Goal: Task Accomplishment & Management: Complete application form

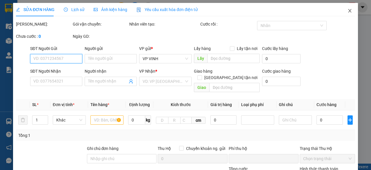
type input "0969908037"
type input "[PERSON_NAME]"
checkbox input "true"
type input "cổng chính [GEOGRAPHIC_DATA]"
type input "0"
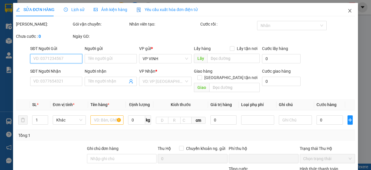
type input "200.000"
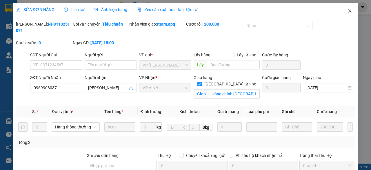
click at [348, 11] on icon "close" at bounding box center [350, 10] width 5 height 5
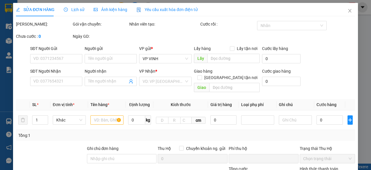
type input "0969908037"
type input "[PERSON_NAME]"
checkbox input "true"
type input "cổng chính [GEOGRAPHIC_DATA]"
type input "0"
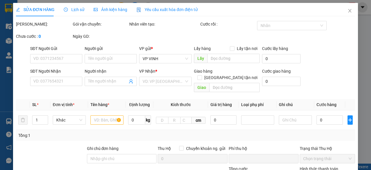
type input "200.000"
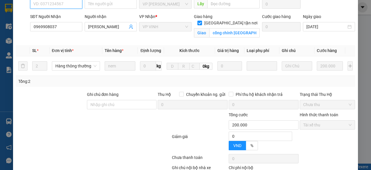
scroll to position [94, 0]
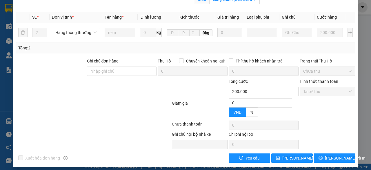
click at [329, 159] on div "SỬA ĐƠN HÀNG Lịch sử Ảnh kiện hàng Yêu cầu xuất hóa đơn điện tử Total Paid Fee …" at bounding box center [185, 85] width 371 height 170
click at [333, 155] on div "SỬA ĐƠN HÀNG Lịch sử Ảnh kiện hàng Yêu cầu xuất hóa đơn điện tử Total Paid Fee …" at bounding box center [185, 85] width 371 height 170
click at [335, 156] on div "SỬA ĐƠN HÀNG Lịch sử Ảnh kiện hàng Yêu cầu xuất hóa đơn điện tử Total Paid Fee …" at bounding box center [185, 85] width 371 height 170
click at [331, 157] on div "SỬA ĐƠN HÀNG Lịch sử Ảnh kiện hàng Yêu cầu xuất hóa đơn điện tử Total Paid Fee …" at bounding box center [185, 85] width 371 height 170
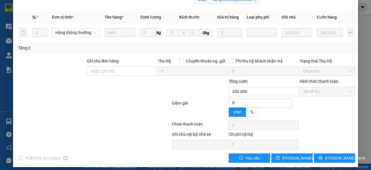
click at [324, 155] on div "SỬA ĐƠN HÀNG Lịch sử Ảnh kiện hàng Yêu cầu xuất hóa đơn điện tử Total Paid Fee …" at bounding box center [185, 85] width 371 height 170
click at [260, 157] on div "SỬA ĐƠN HÀNG Lịch sử Ảnh kiện hàng Yêu cầu xuất hóa đơn điện tử Total Paid Fee …" at bounding box center [185, 85] width 371 height 170
click at [326, 158] on div "SỬA ĐƠN HÀNG Lịch sử Ảnh kiện hàng Yêu cầu xuất hóa đơn điện tử Total Paid Fee …" at bounding box center [185, 85] width 371 height 170
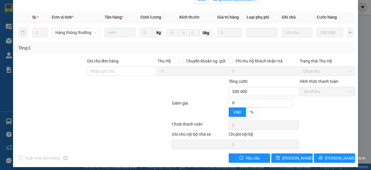
click at [337, 155] on div "SỬA ĐƠN HÀNG Lịch sử Ảnh kiện hàng Yêu cầu xuất hóa đơn điện tử Total Paid Fee …" at bounding box center [185, 85] width 371 height 170
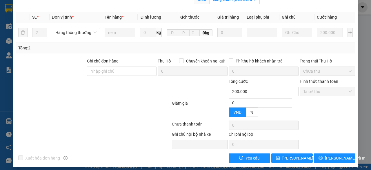
click at [337, 155] on div "SỬA ĐƠN HÀNG Lịch sử Ảnh kiện hàng Yêu cầu xuất hóa đơn điện tử Total Paid Fee …" at bounding box center [185, 85] width 371 height 170
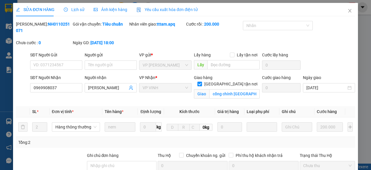
click at [347, 12] on div "SỬA ĐƠN HÀNG Lịch sử Ảnh kiện hàng Yêu cầu xuất hóa đơn điện tử Total Paid Fee …" at bounding box center [185, 85] width 371 height 170
click at [346, 11] on div "SỬA ĐƠN HÀNG Lịch sử Ảnh kiện hàng Yêu cầu xuất hóa đơn điện tử Total Paid Fee …" at bounding box center [185, 85] width 371 height 170
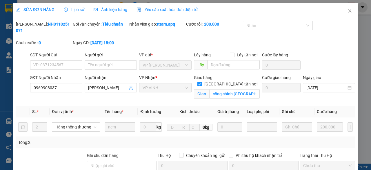
click at [346, 11] on div "SỬA ĐƠN HÀNG Lịch sử Ảnh kiện hàng Yêu cầu xuất hóa đơn điện tử Total Paid Fee …" at bounding box center [185, 85] width 371 height 170
click at [345, 10] on div "SỬA ĐƠN HÀNG Lịch sử Ảnh kiện hàng Yêu cầu xuất hóa đơn điện tử Total Paid Fee …" at bounding box center [185, 85] width 371 height 170
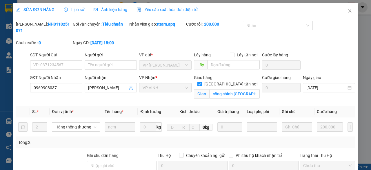
click at [345, 8] on div "SỬA ĐƠN HÀNG Lịch sử Ảnh kiện hàng Yêu cầu xuất hóa đơn điện tử Total Paid Fee …" at bounding box center [185, 85] width 371 height 170
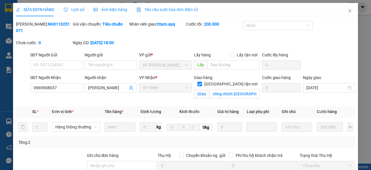
click at [345, 8] on div "SỬA ĐƠN HÀNG Lịch sử Ảnh kiện hàng Yêu cầu xuất hóa đơn điện tử Total Paid Fee …" at bounding box center [185, 85] width 371 height 170
click at [347, 11] on div "SỬA ĐƠN HÀNG Lịch sử Ảnh kiện hàng Yêu cầu xuất hóa đơn điện tử Total Paid Fee …" at bounding box center [185, 85] width 371 height 170
click at [347, 10] on div "SỬA ĐƠN HÀNG Lịch sử Ảnh kiện hàng Yêu cầu xuất hóa đơn điện tử Total Paid Fee …" at bounding box center [185, 85] width 371 height 170
click at [344, 10] on div "SỬA ĐƠN HÀNG Lịch sử Ảnh kiện hàng Yêu cầu xuất hóa đơn điện tử Total Paid Fee …" at bounding box center [185, 85] width 371 height 170
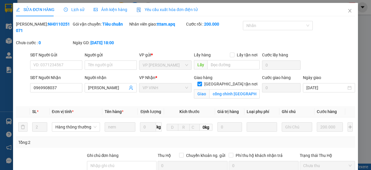
click at [344, 10] on div "SỬA ĐƠN HÀNG Lịch sử Ảnh kiện hàng Yêu cầu xuất hóa đơn điện tử Total Paid Fee …" at bounding box center [185, 85] width 371 height 170
type input "0969908037"
type input "[PERSON_NAME]"
checkbox input "true"
type input "cổng chính [GEOGRAPHIC_DATA]"
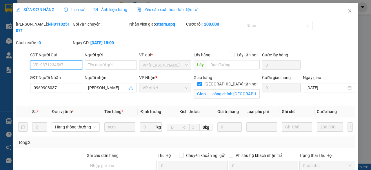
type input "0"
type input "200.000"
click at [348, 12] on icon "close" at bounding box center [350, 10] width 5 height 5
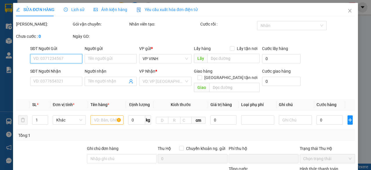
type input "0969908037"
type input "[PERSON_NAME]"
checkbox input "true"
type input "cổng chính [GEOGRAPHIC_DATA]"
type input "0"
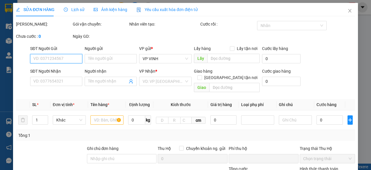
type input "200.000"
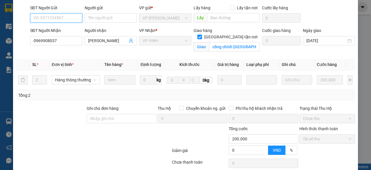
scroll to position [88, 0]
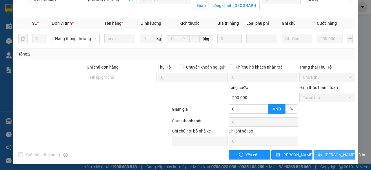
click at [331, 153] on span "[PERSON_NAME] và In" at bounding box center [345, 154] width 41 height 6
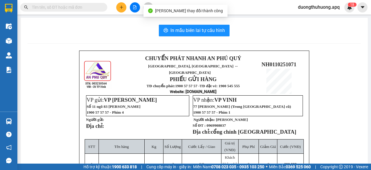
paste input "0971370408"
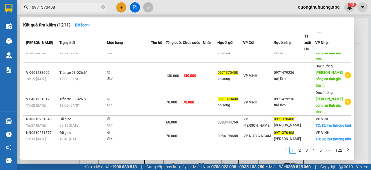
scroll to position [170, 0]
type input "0971370408"
drag, startPoint x: 103, startPoint y: 6, endPoint x: 95, endPoint y: 6, distance: 8.7
click at [103, 6] on icon "close-circle" at bounding box center [102, 6] width 3 height 3
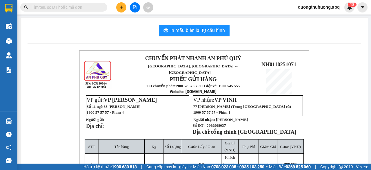
paste input "0389933139"
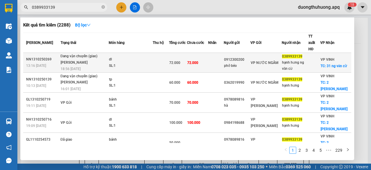
type input "0389933139"
click at [38, 56] on div "NN1310250269" at bounding box center [42, 59] width 33 height 6
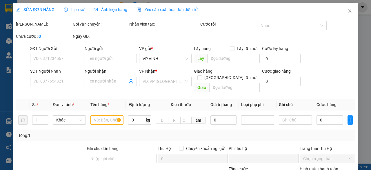
type input "0912300200"
type input "phở béo"
type input "0389933139"
type input "hạnh hưng ng văn cừ"
checkbox input "true"
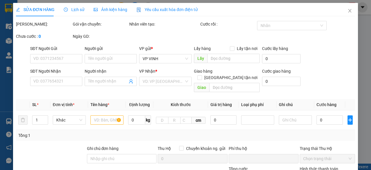
type input "31 ng văn cừ"
type input "0"
type input "72.000"
type input "10"
type input "72.000"
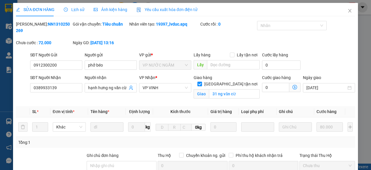
drag, startPoint x: 34, startPoint y: 25, endPoint x: 63, endPoint y: 24, distance: 29.0
click at [63, 24] on div "[PERSON_NAME]: NN1310250269" at bounding box center [44, 27] width 56 height 13
copy b "NN1310250269"
click at [348, 11] on icon "close" at bounding box center [350, 10] width 5 height 5
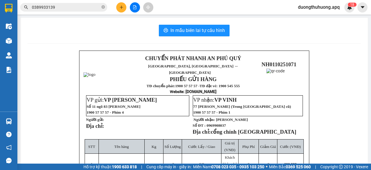
click at [73, 8] on input "0389933139" at bounding box center [66, 7] width 68 height 6
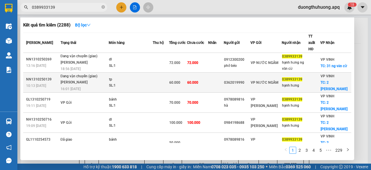
click at [39, 76] on div "NN1310250139" at bounding box center [42, 79] width 33 height 6
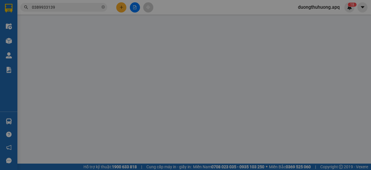
type input "0362019990"
type input "0389933139"
type input "hạnh hưng"
checkbox input "true"
type input "2 [PERSON_NAME]"
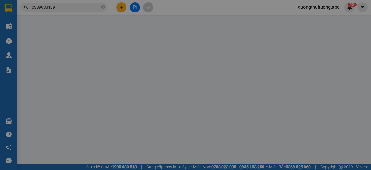
type input "0"
type input "60.000"
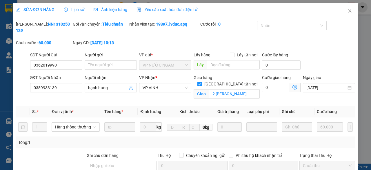
drag, startPoint x: 32, startPoint y: 25, endPoint x: 63, endPoint y: 24, distance: 31.3
click at [63, 24] on div "[PERSON_NAME]: NN1310250139" at bounding box center [44, 27] width 56 height 13
copy b "NN1310250139"
click at [348, 12] on icon "close" at bounding box center [350, 10] width 5 height 5
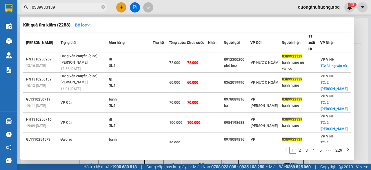
click at [87, 8] on input "0389933139" at bounding box center [66, 7] width 68 height 6
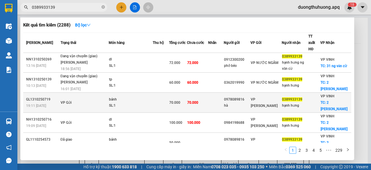
click at [35, 96] on div "GL1310250719" at bounding box center [42, 99] width 33 height 6
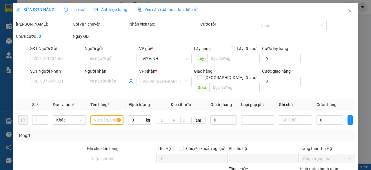
type input "0978089816"
type input "hà"
type input "0389933139"
type input "hạnh hưng"
checkbox input "true"
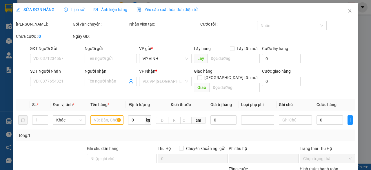
type input "2 [PERSON_NAME]"
type input "0"
type input "70.000"
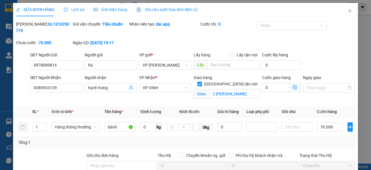
drag, startPoint x: 32, startPoint y: 24, endPoint x: 62, endPoint y: 24, distance: 30.2
click at [62, 24] on div "[PERSON_NAME]: GL1310250719" at bounding box center [44, 27] width 56 height 13
copy b "GL1310250719"
click at [349, 10] on icon "close" at bounding box center [350, 10] width 3 height 3
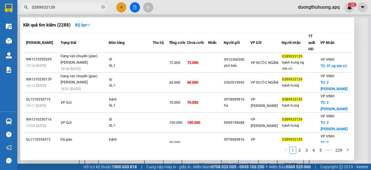
click at [72, 6] on input "0389933139" at bounding box center [66, 7] width 68 height 6
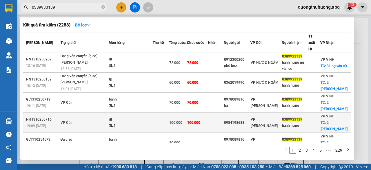
click at [35, 116] on div "NH1310250716" at bounding box center [42, 119] width 33 height 6
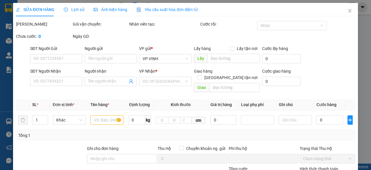
type input "0984198688"
type input "0389933139"
type input "hạnh hưng"
checkbox input "true"
type input "2 [PERSON_NAME]"
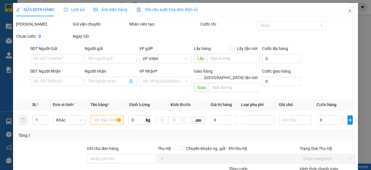
type input "0"
type input "100.000"
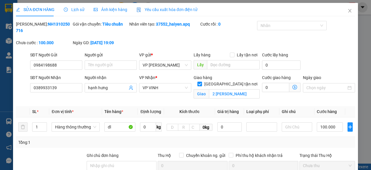
drag, startPoint x: 43, startPoint y: 25, endPoint x: 57, endPoint y: 27, distance: 13.8
click at [66, 27] on div "[PERSON_NAME]: NH1310250716" at bounding box center [43, 30] width 57 height 19
copy b "NH1310250716"
click at [349, 12] on icon "close" at bounding box center [350, 10] width 3 height 3
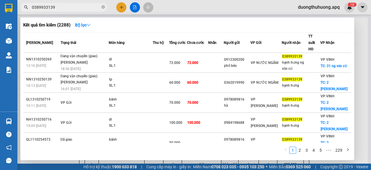
click at [76, 5] on input "0389933139" at bounding box center [66, 7] width 68 height 6
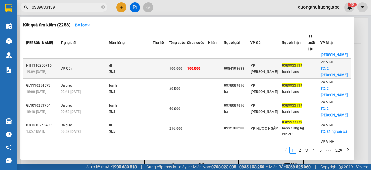
scroll to position [58, 0]
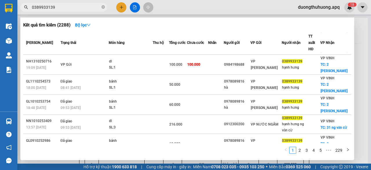
drag, startPoint x: 105, startPoint y: 7, endPoint x: 101, endPoint y: 7, distance: 3.2
click at [104, 7] on icon "close-circle" at bounding box center [102, 6] width 3 height 3
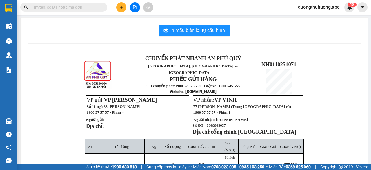
paste input "0969908037"
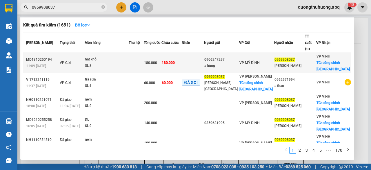
type input "0969908037"
click at [35, 57] on div "MD1310250194" at bounding box center [42, 60] width 32 height 6
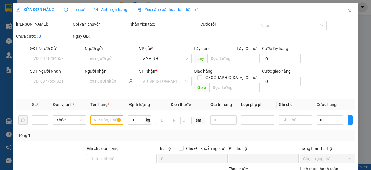
type input "0906247297"
type input "a hùng"
type input "0969908037"
type input "[PERSON_NAME]"
checkbox input "true"
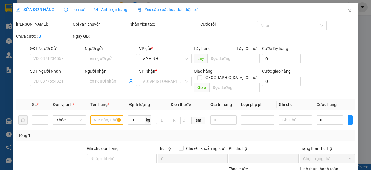
type input "cổng chính [GEOGRAPHIC_DATA]"
type input "0"
type input "180.000"
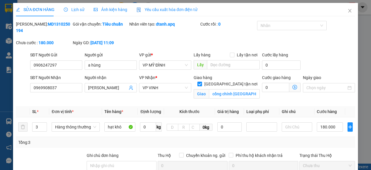
drag, startPoint x: 45, startPoint y: 26, endPoint x: 55, endPoint y: 23, distance: 9.7
click at [66, 24] on div "[PERSON_NAME]: MD1310250194" at bounding box center [44, 27] width 56 height 13
copy b "MD1310250194"
click at [348, 10] on icon "close" at bounding box center [350, 10] width 5 height 5
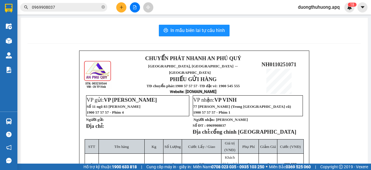
click at [86, 3] on span "0969908037" at bounding box center [63, 7] width 87 height 9
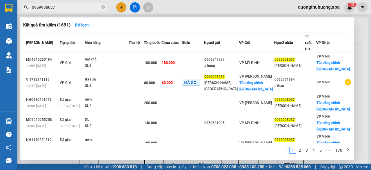
click at [85, 6] on input "0969908037" at bounding box center [66, 7] width 68 height 6
click at [103, 6] on icon "close-circle" at bounding box center [102, 6] width 3 height 3
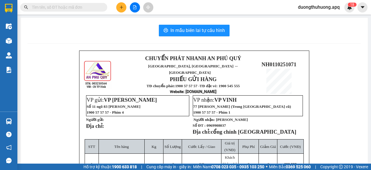
paste input "0917782228"
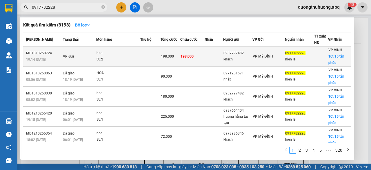
type input "0917782228"
click at [37, 52] on div "MD1310250724" at bounding box center [43, 53] width 35 height 6
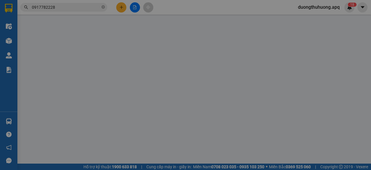
type input "0982797482"
type input "khach"
type input "0917782228"
type input "hiền le"
checkbox input "true"
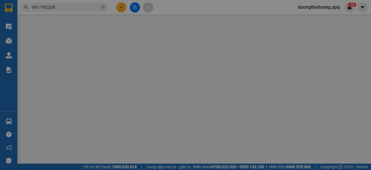
type input "15 tân phúc"
type input "0"
type input "198.000"
type input "10"
type input "198.000"
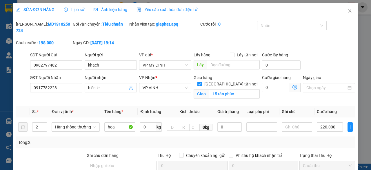
drag, startPoint x: 32, startPoint y: 23, endPoint x: 66, endPoint y: 25, distance: 34.0
click at [67, 25] on div "[PERSON_NAME]: MD1310250724" at bounding box center [44, 27] width 56 height 13
copy b "MD1310250724"
click at [348, 10] on icon "close" at bounding box center [350, 10] width 5 height 5
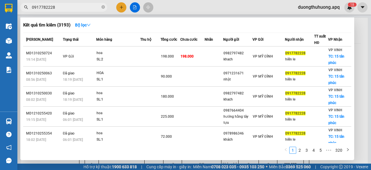
click at [74, 5] on input "0917782228" at bounding box center [66, 7] width 68 height 6
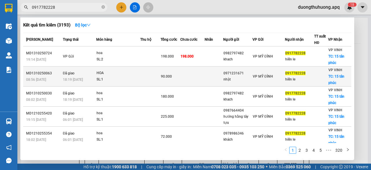
click at [37, 73] on div "MD1310250063" at bounding box center [43, 73] width 35 height 6
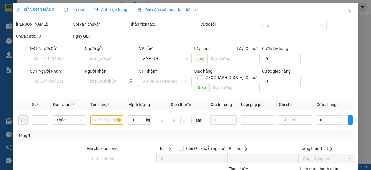
type input "0971231671"
type input "nhật"
type input "0917782228"
type input "hiền le"
checkbox input "true"
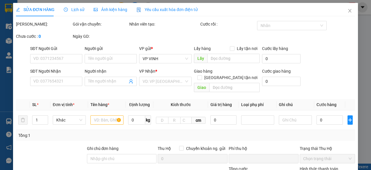
type input "15 tân phúc"
type input "0"
type input "90.000"
type input "10"
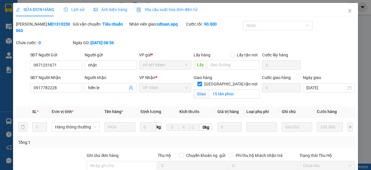
drag, startPoint x: 30, startPoint y: 25, endPoint x: 64, endPoint y: 22, distance: 33.7
click at [64, 22] on div "[PERSON_NAME]: MD1310250063" at bounding box center [44, 27] width 56 height 13
copy b "MD1310250063"
click at [348, 12] on icon "close" at bounding box center [350, 10] width 5 height 5
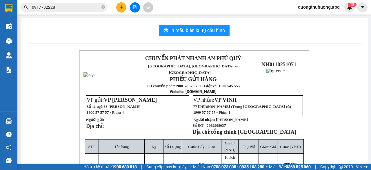
click at [80, 9] on input "0917782228" at bounding box center [66, 7] width 68 height 6
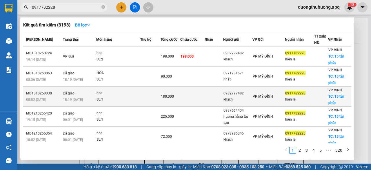
click at [36, 93] on div "MD1310250030" at bounding box center [43, 93] width 35 height 6
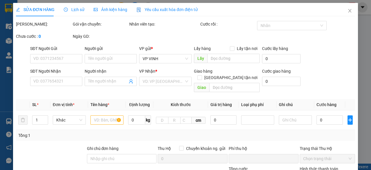
type input "0982797482"
type input "khach"
type input "0917782228"
type input "hiền le"
checkbox input "true"
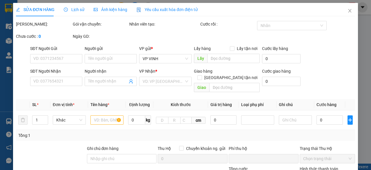
type input "15 tân phúc"
type input "0"
type input "180.000"
type input "10"
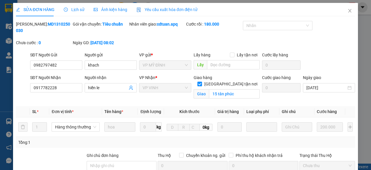
drag, startPoint x: 30, startPoint y: 24, endPoint x: 64, endPoint y: 24, distance: 33.4
click at [64, 24] on div "[PERSON_NAME]: MD1310250030" at bounding box center [44, 27] width 56 height 13
copy b "MD1310250030"
click at [349, 10] on icon "close" at bounding box center [350, 10] width 3 height 3
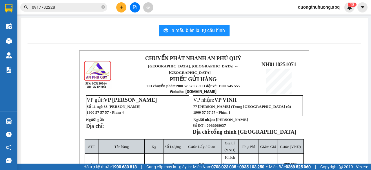
click at [60, 7] on input "0917782228" at bounding box center [66, 7] width 68 height 6
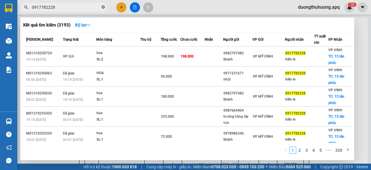
drag, startPoint x: 103, startPoint y: 6, endPoint x: 90, endPoint y: 5, distance: 13.4
click at [103, 6] on icon "close-circle" at bounding box center [102, 6] width 3 height 3
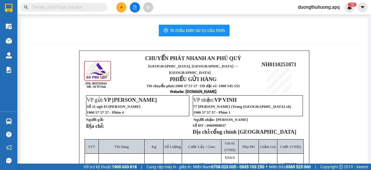
paste input "0942271988"
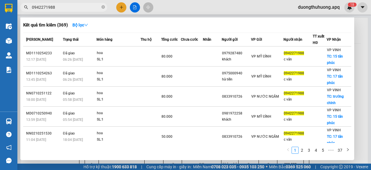
type input "0942271988"
click at [103, 6] on icon "close-circle" at bounding box center [102, 6] width 3 height 3
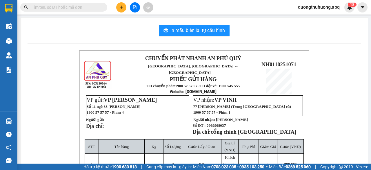
paste input "0986666878"
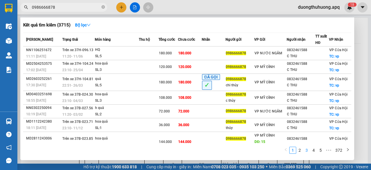
type input "0986666878"
click at [307, 149] on link "3" at bounding box center [307, 150] width 6 height 6
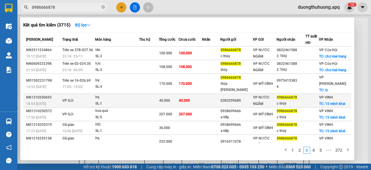
click at [33, 100] on div "NN1310250693" at bounding box center [43, 97] width 35 height 6
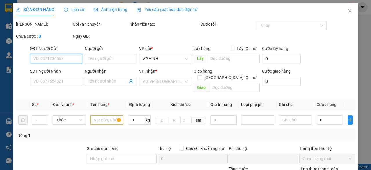
type input "0383299689"
type input "0986666878"
type input "c thủy"
checkbox input "true"
type input "15 minh khai"
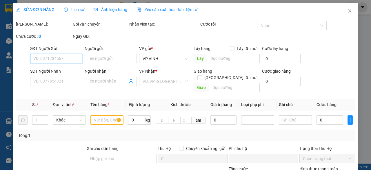
type input "0"
type input "40.000"
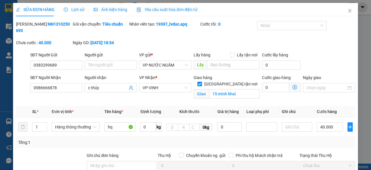
drag, startPoint x: 40, startPoint y: 25, endPoint x: 61, endPoint y: 22, distance: 21.4
click at [61, 22] on div "[PERSON_NAME]: NN1310250693" at bounding box center [44, 27] width 56 height 13
copy b "NN1310250693"
click at [348, 11] on icon "close" at bounding box center [350, 10] width 5 height 5
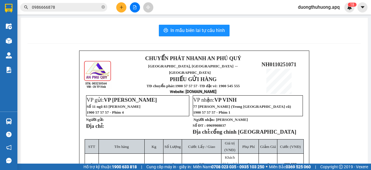
click at [82, 5] on input "0986666878" at bounding box center [66, 7] width 68 height 6
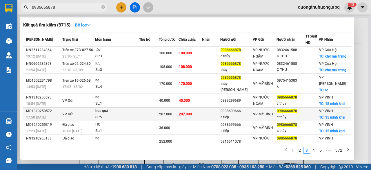
click at [38, 114] on div "MD1310250572" at bounding box center [43, 111] width 35 height 6
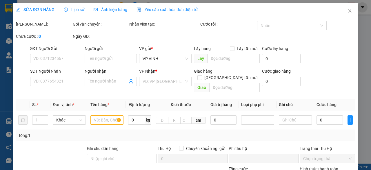
type input "0938699666"
type input "a tiếp"
type input "0986666878"
type input "c thủy"
checkbox input "true"
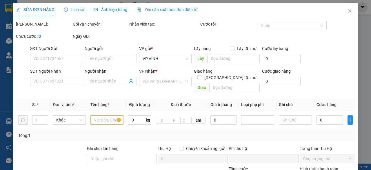
type input "15 minh khai"
type input "0"
type input "207.000"
type input "10"
type input "207.000"
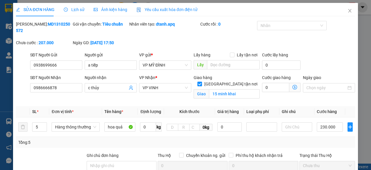
drag, startPoint x: 31, startPoint y: 23, endPoint x: 63, endPoint y: 24, distance: 31.3
click at [63, 24] on div "[PERSON_NAME]: MD1310250572" at bounding box center [44, 27] width 56 height 13
copy b "MD1310250572"
click at [349, 11] on icon "close" at bounding box center [350, 10] width 3 height 3
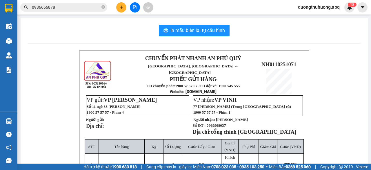
click at [66, 8] on input "0986666878" at bounding box center [66, 7] width 68 height 6
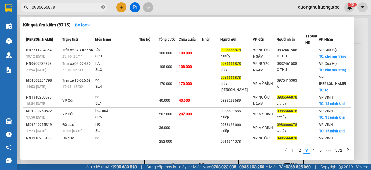
click at [104, 6] on icon "close-circle" at bounding box center [102, 6] width 3 height 3
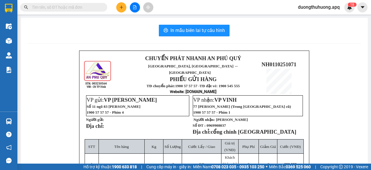
paste input "0971768119"
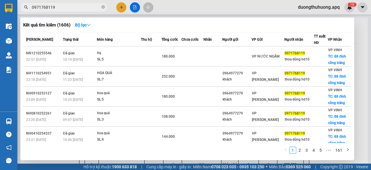
type input "0971768119"
click at [103, 6] on icon "close-circle" at bounding box center [102, 6] width 3 height 3
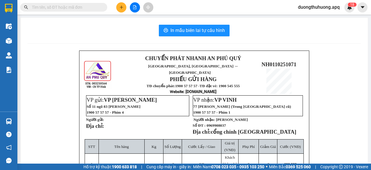
paste input "0913816866"
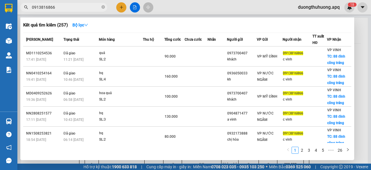
type input "0913816866"
click at [103, 6] on span at bounding box center [102, 8] width 3 height 6
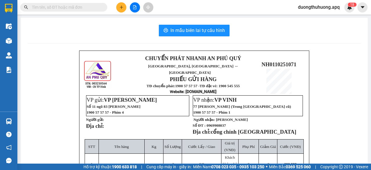
paste input "0914560807"
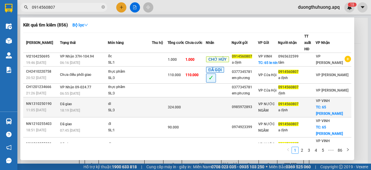
type input "0914560807"
click at [38, 101] on div "NN1310250190" at bounding box center [42, 104] width 32 height 6
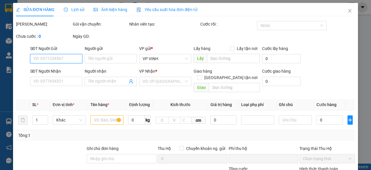
type input "0985972893"
type input "0914560807"
type input "a định"
checkbox input "true"
type input "65 [PERSON_NAME]"
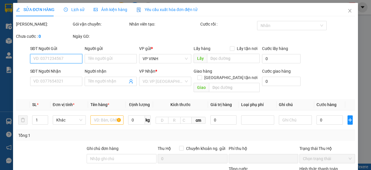
type input "0"
type input "324.000"
type input "10"
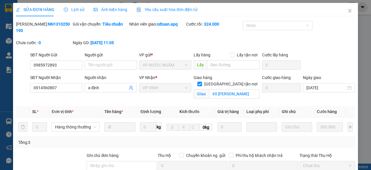
drag, startPoint x: 31, startPoint y: 24, endPoint x: 61, endPoint y: 22, distance: 29.9
click at [61, 22] on div "[PERSON_NAME]: NN1310250190" at bounding box center [44, 27] width 56 height 13
click at [348, 11] on icon "close" at bounding box center [350, 10] width 5 height 5
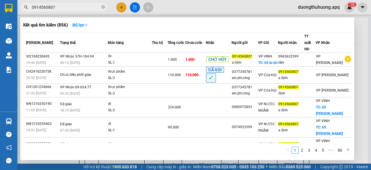
drag, startPoint x: 105, startPoint y: 7, endPoint x: 99, endPoint y: 7, distance: 5.5
click at [103, 7] on span "0914560807" at bounding box center [63, 7] width 87 height 9
click at [102, 7] on icon "close-circle" at bounding box center [102, 6] width 3 height 3
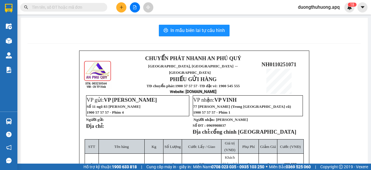
paste input "0979604207"
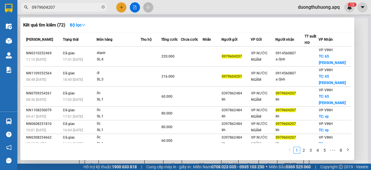
type input "0979604207"
click at [102, 7] on icon "close-circle" at bounding box center [102, 6] width 3 height 3
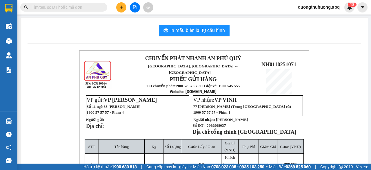
paste input "0973417352"
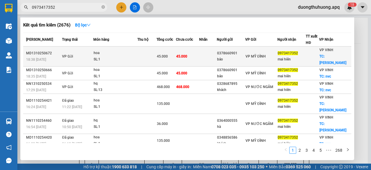
type input "0973417352"
click at [37, 50] on div "MD1310250672" at bounding box center [43, 53] width 34 height 6
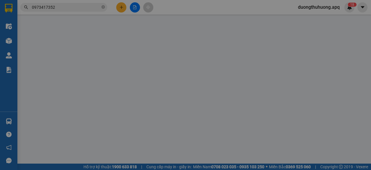
type input "0378660901"
type input "bảo"
type input "0973417352"
type input "mai hiên"
checkbox input "true"
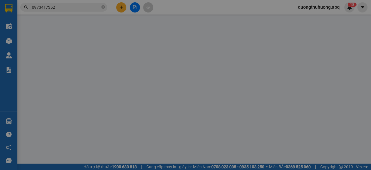
type input "[PERSON_NAME]"
type input "0"
type input "45.000"
type input "10"
type input "45.000"
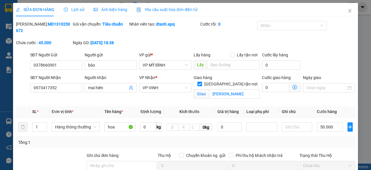
drag, startPoint x: 32, startPoint y: 24, endPoint x: 64, endPoint y: 24, distance: 31.9
click at [64, 24] on div "[PERSON_NAME]: MD1310250672" at bounding box center [44, 27] width 56 height 13
click at [348, 11] on icon "close" at bounding box center [350, 10] width 5 height 5
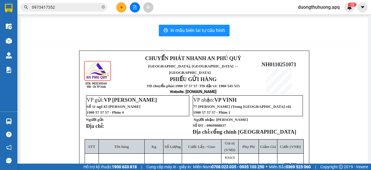
click at [69, 8] on input "0973417352" at bounding box center [66, 7] width 68 height 6
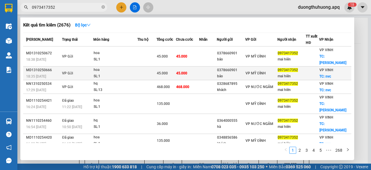
click at [37, 67] on div "MD1310250666" at bounding box center [43, 70] width 34 height 6
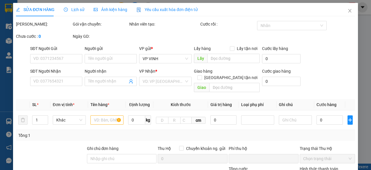
type input "0378660901"
type input "bảo"
type input "0973417352"
type input "mai hiên"
checkbox input "true"
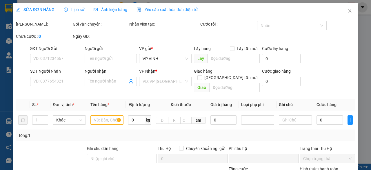
type input "nvc"
type input "0"
type input "45.000"
type input "10"
type input "45.000"
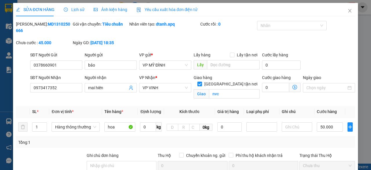
drag, startPoint x: 31, startPoint y: 25, endPoint x: 62, endPoint y: 25, distance: 31.0
click at [62, 25] on div "[PERSON_NAME]: MD1310250666" at bounding box center [44, 27] width 56 height 13
click at [348, 9] on icon "close" at bounding box center [350, 10] width 5 height 5
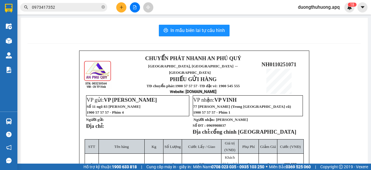
click at [76, 7] on input "0973417352" at bounding box center [66, 7] width 68 height 6
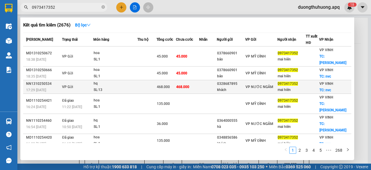
click at [37, 81] on div "NN1310250534" at bounding box center [43, 84] width 34 height 6
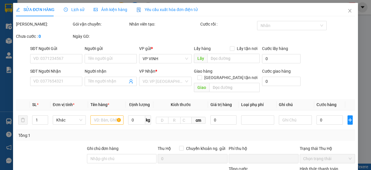
type input "0328687895"
type input "khách"
type input "0973417352"
type input "mai hiên"
checkbox input "true"
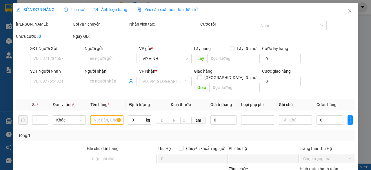
type input "nvc"
type input "0"
type input "468.000"
type input "10"
type input "468.000"
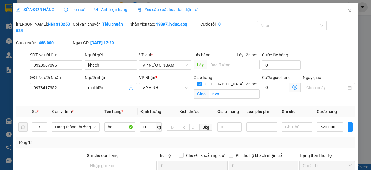
drag, startPoint x: 31, startPoint y: 24, endPoint x: 64, endPoint y: 24, distance: 32.8
click at [64, 24] on div "[PERSON_NAME]: NN1310250534" at bounding box center [44, 27] width 56 height 13
click at [349, 11] on icon "close" at bounding box center [350, 10] width 3 height 3
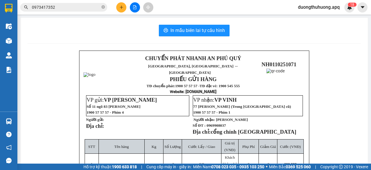
click at [69, 7] on input "0973417352" at bounding box center [66, 7] width 68 height 6
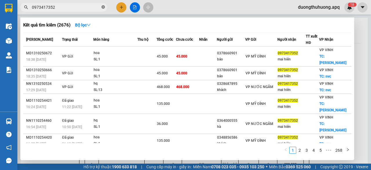
click at [104, 8] on icon "close-circle" at bounding box center [102, 6] width 3 height 3
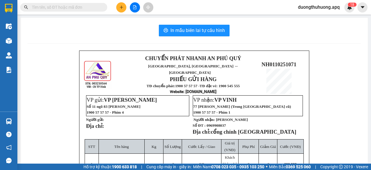
paste input "0983548956"
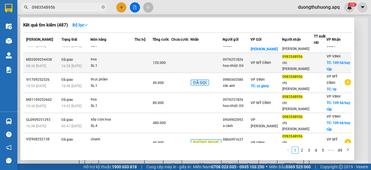
scroll to position [58, 0]
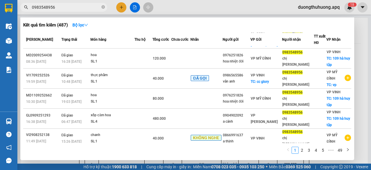
type input "0983548956"
drag, startPoint x: 103, startPoint y: 7, endPoint x: 95, endPoint y: 7, distance: 8.4
click at [102, 7] on icon "close-circle" at bounding box center [102, 6] width 3 height 3
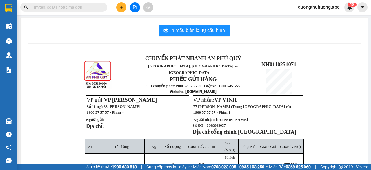
paste input "0988529035"
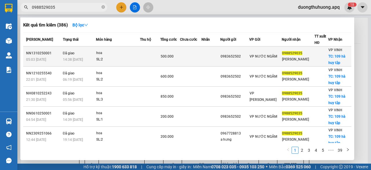
type input "0988529035"
click at [35, 52] on div "NN1310250001" at bounding box center [43, 53] width 35 height 6
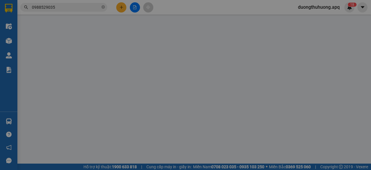
type input "0983652502"
type input "0988529035"
type input "[PERSON_NAME]"
checkbox input "true"
type input "109 hà huy tập"
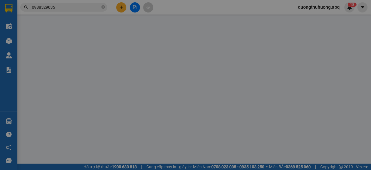
type input "0"
type input "500.000"
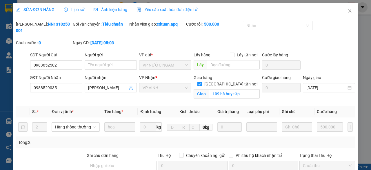
drag, startPoint x: 30, startPoint y: 24, endPoint x: 50, endPoint y: 23, distance: 20.1
click at [65, 25] on div "[PERSON_NAME]: NN1310250001" at bounding box center [44, 27] width 56 height 13
click at [348, 10] on icon "close" at bounding box center [350, 10] width 5 height 5
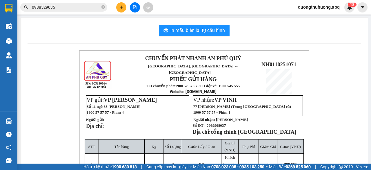
drag, startPoint x: 103, startPoint y: 6, endPoint x: 92, endPoint y: 6, distance: 10.7
click at [103, 6] on icon "close-circle" at bounding box center [102, 6] width 3 height 3
paste input "0983695936"
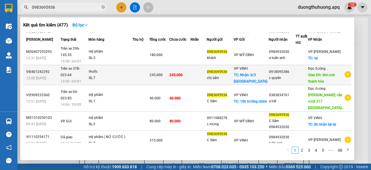
scroll to position [87, 0]
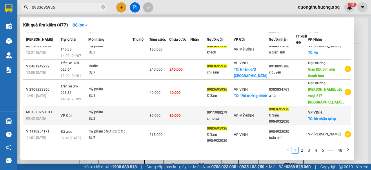
type input "0983695936"
click at [35, 109] on div "MD1310250103" at bounding box center [42, 112] width 33 height 6
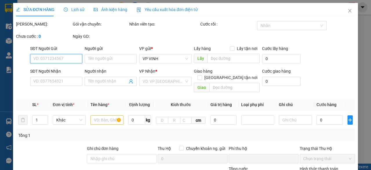
type input "0911988279"
type input "c mừng"
type input "0983695936"
type input "C Sâm 0984932030"
checkbox input "true"
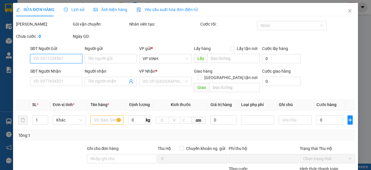
type input "kh nhận tại vp"
type input "0"
type input "80.000"
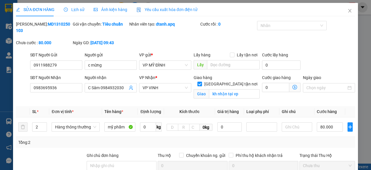
drag, startPoint x: 39, startPoint y: 25, endPoint x: 63, endPoint y: 22, distance: 24.5
click at [63, 22] on div "[PERSON_NAME]: MD1310250103" at bounding box center [44, 27] width 56 height 13
drag, startPoint x: 36, startPoint y: 24, endPoint x: 49, endPoint y: 23, distance: 13.6
click at [62, 24] on div "[PERSON_NAME]: MD1310250103" at bounding box center [44, 27] width 56 height 13
click at [323, 7] on div "SỬA ĐƠN HÀNG Lịch sử Ảnh kiện hàng Yêu cầu xuất hóa đơn điện tử" at bounding box center [185, 9] width 339 height 13
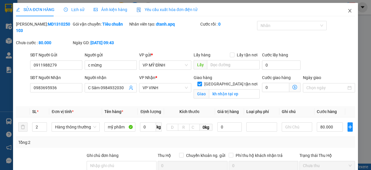
drag, startPoint x: 344, startPoint y: 11, endPoint x: 347, endPoint y: 11, distance: 3.8
click at [348, 11] on icon "close" at bounding box center [350, 10] width 5 height 5
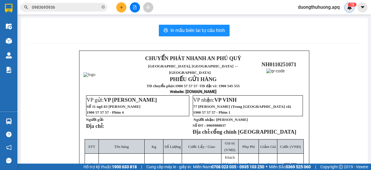
click at [347, 11] on div "1 8" at bounding box center [349, 7] width 10 height 10
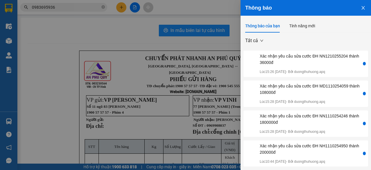
click at [79, 10] on div at bounding box center [185, 85] width 371 height 170
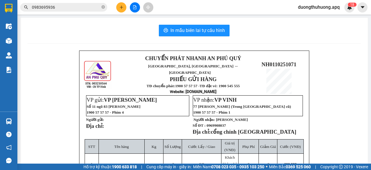
click at [79, 7] on input "0983695936" at bounding box center [66, 7] width 68 height 6
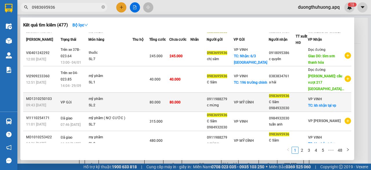
scroll to position [106, 0]
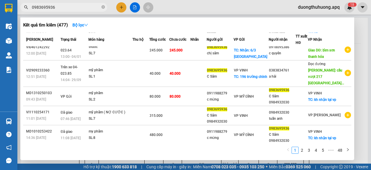
click at [106, 6] on span "0983695936" at bounding box center [63, 7] width 87 height 9
click at [104, 8] on icon "close-circle" at bounding box center [102, 6] width 3 height 3
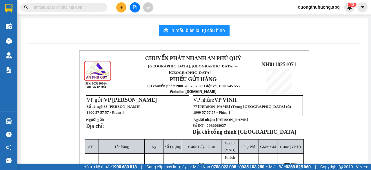
paste input "0389899999"
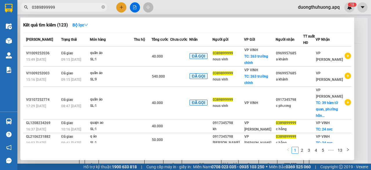
type input "0389899999"
click at [103, 7] on icon "close-circle" at bounding box center [102, 6] width 3 height 3
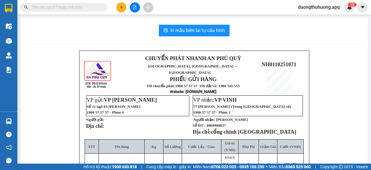
paste input "0913272621"
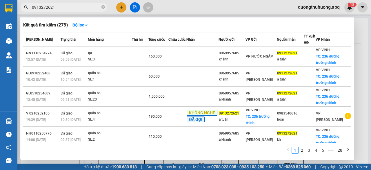
type input "0913272621"
drag, startPoint x: 104, startPoint y: 6, endPoint x: 97, endPoint y: 7, distance: 6.4
click at [104, 6] on icon "close-circle" at bounding box center [102, 6] width 3 height 3
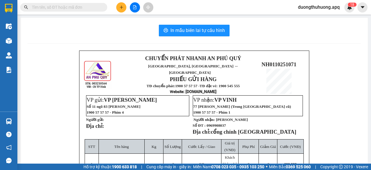
paste input "0366529948"
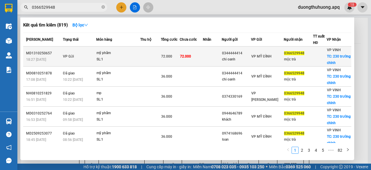
type input "0366529948"
click at [33, 52] on div "MD1310250657" at bounding box center [43, 53] width 35 height 6
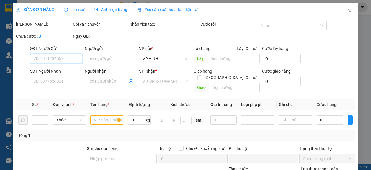
type input "0344444414"
type input "chi oanh"
type input "0366529948"
type input "mộc trà"
checkbox input "true"
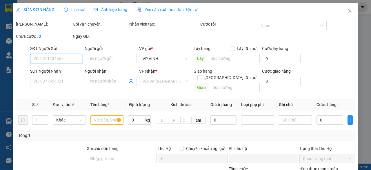
type input "230 trường chinh"
type input "0"
type input "72.000"
type input "10"
type input "72.000"
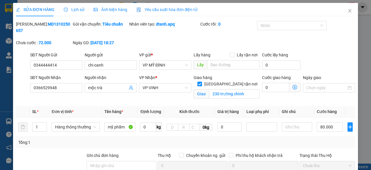
drag, startPoint x: 30, startPoint y: 24, endPoint x: 49, endPoint y: 26, distance: 19.2
click at [63, 26] on div "[PERSON_NAME]: MD1310250657" at bounding box center [44, 27] width 56 height 13
click at [348, 11] on icon "close" at bounding box center [350, 10] width 5 height 5
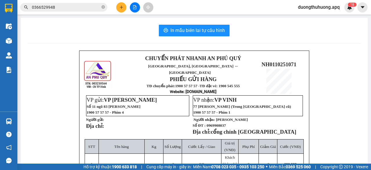
click at [79, 8] on input "0366529948" at bounding box center [66, 7] width 68 height 6
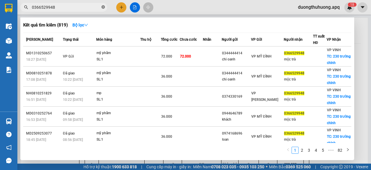
click at [102, 7] on icon "close-circle" at bounding box center [102, 6] width 3 height 3
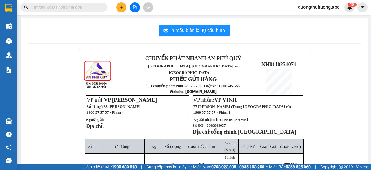
paste input "0832833444"
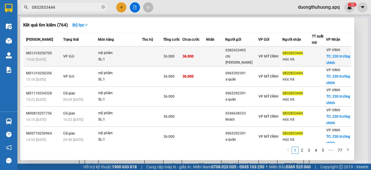
type input "0832833444"
click at [35, 52] on div "MD1310250705" at bounding box center [43, 53] width 35 height 6
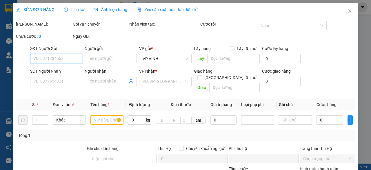
type input "0382433495"
type input "chị [PERSON_NAME]"
type input "0832833444"
type input "mộc trà"
checkbox input "true"
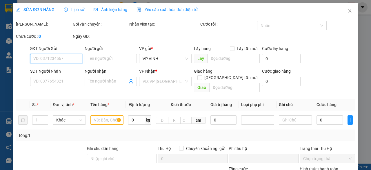
type input "230 trường chinh"
type input "0"
type input "36.000"
type input "10"
type input "36.000"
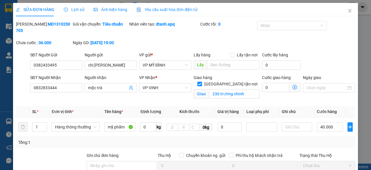
click at [59, 24] on b "MD1310250705" at bounding box center [43, 27] width 54 height 11
drag, startPoint x: 30, startPoint y: 25, endPoint x: 55, endPoint y: 25, distance: 24.1
click at [68, 25] on div "[PERSON_NAME]: MD1310250705" at bounding box center [44, 27] width 56 height 13
click at [348, 12] on icon "close" at bounding box center [350, 10] width 5 height 5
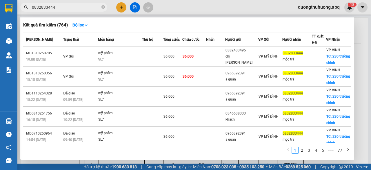
click at [65, 5] on input "0832833444" at bounding box center [66, 7] width 68 height 6
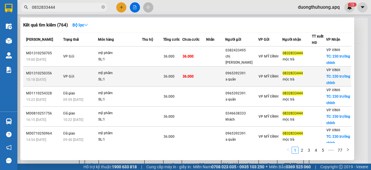
click at [36, 72] on div "MD1310250356" at bounding box center [43, 73] width 35 height 6
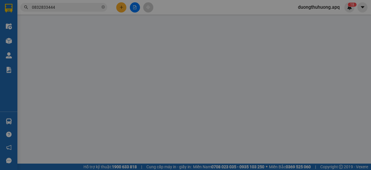
type input "0965392391"
type input "a quân"
type input "0832833444"
type input "mộc trà"
checkbox input "true"
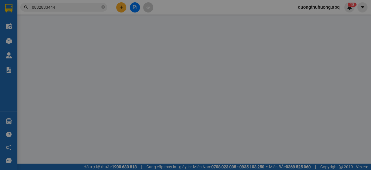
type input "230 trường chinh"
type input "0"
type input "36.000"
type input "10"
type input "36.000"
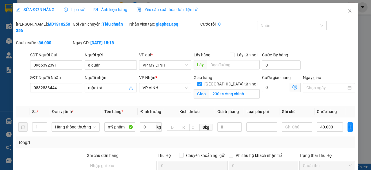
drag, startPoint x: 42, startPoint y: 26, endPoint x: 66, endPoint y: 23, distance: 23.6
click at [66, 23] on div "[PERSON_NAME]: MD1310250356" at bounding box center [44, 27] width 56 height 13
click at [348, 10] on icon "close" at bounding box center [350, 10] width 5 height 5
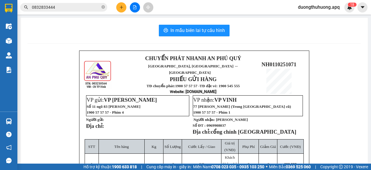
drag, startPoint x: 103, startPoint y: 7, endPoint x: 100, endPoint y: 7, distance: 3.5
click at [103, 7] on icon "close-circle" at bounding box center [102, 6] width 3 height 3
paste input "0359150687"
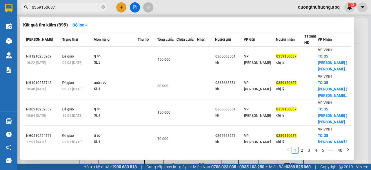
type input "0359150687"
click at [103, 7] on icon "close-circle" at bounding box center [102, 6] width 3 height 3
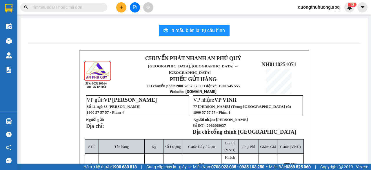
paste input "0971665999"
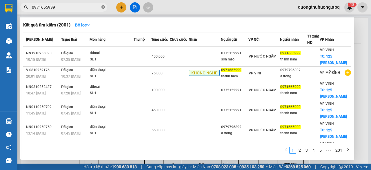
click at [102, 7] on icon "close-circle" at bounding box center [102, 6] width 3 height 3
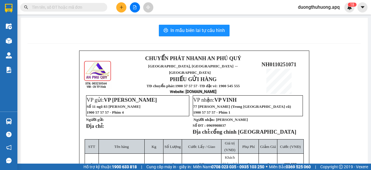
paste input "0984428888"
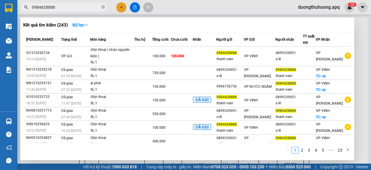
click at [66, 10] on input "0984428888" at bounding box center [66, 7] width 68 height 6
